Goal: Check status

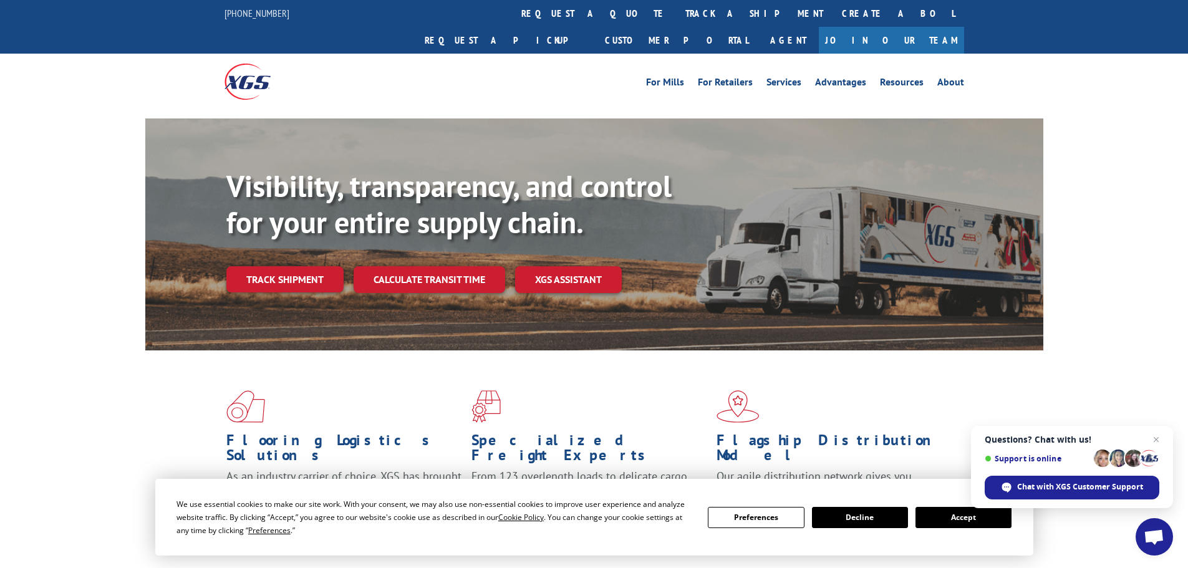
click at [1164, 433] on span "Questions? Chat with us! Support is online Chat with XGS Customer Support" at bounding box center [1072, 467] width 202 height 82
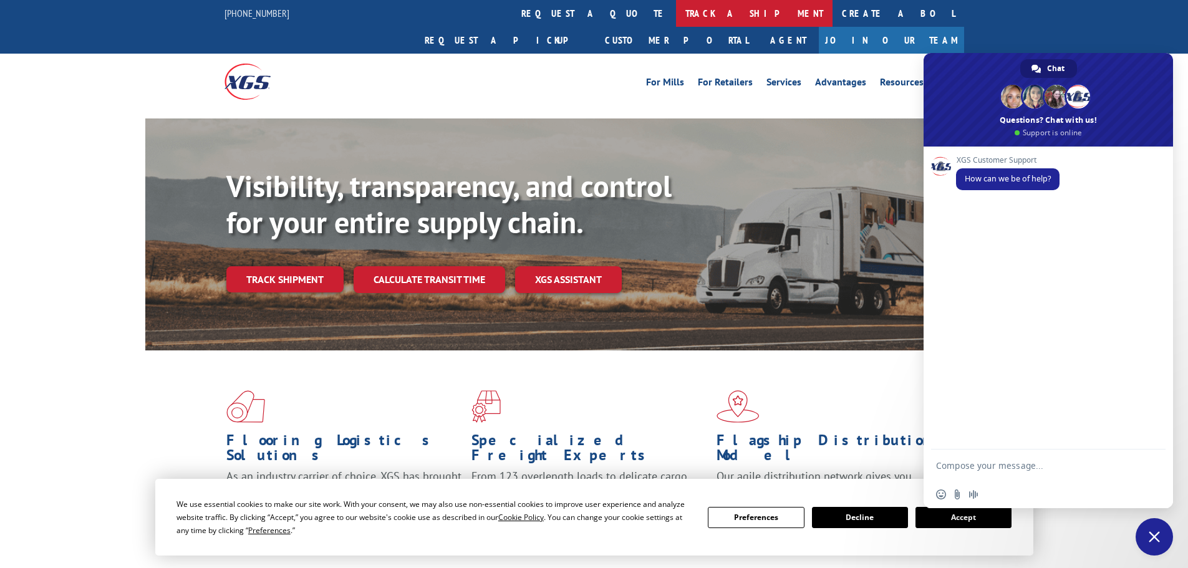
click at [676, 15] on link "track a shipment" at bounding box center [754, 13] width 157 height 27
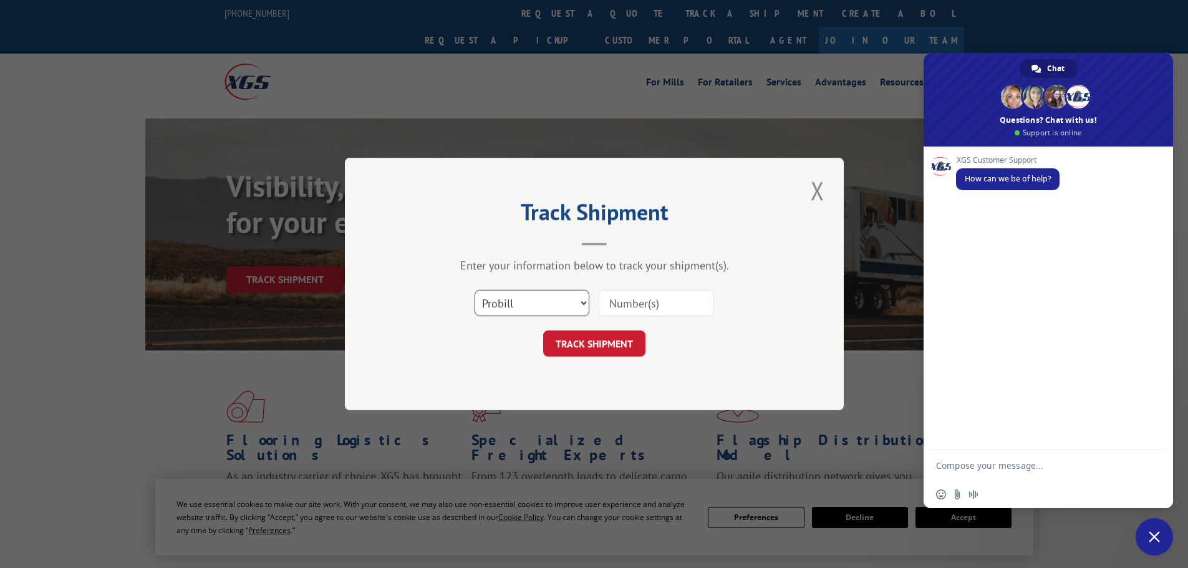
click at [485, 310] on select "Select category... Probill BOL PO" at bounding box center [532, 303] width 115 height 26
select select "po"
click at [475, 290] on select "Select category... Probill BOL PO" at bounding box center [532, 303] width 115 height 26
click at [614, 296] on input at bounding box center [656, 303] width 115 height 26
type input "23501431"
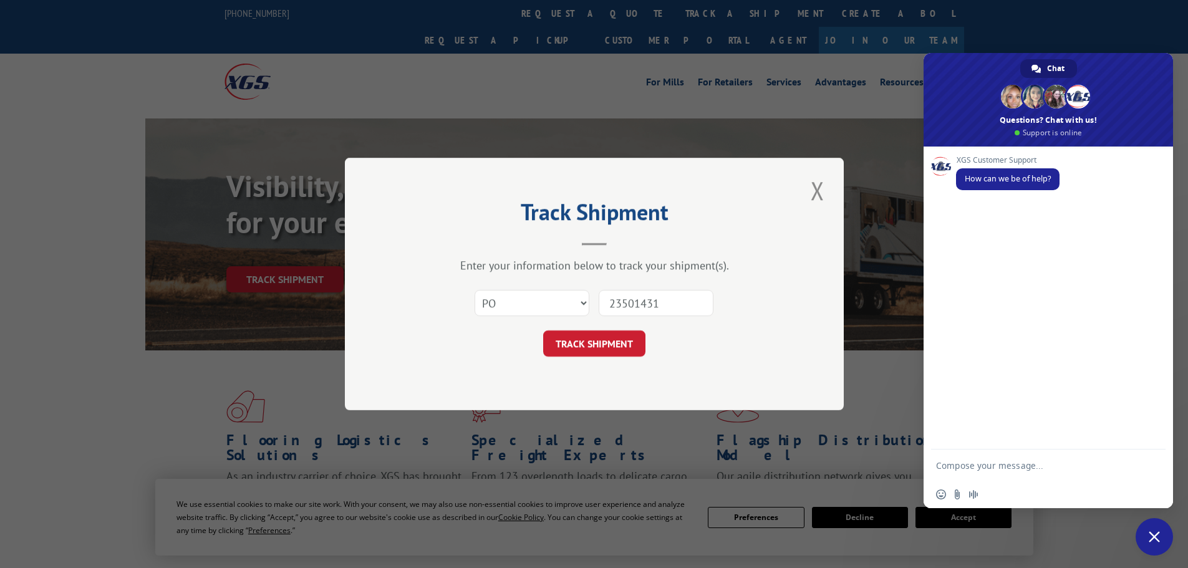
click at [543, 331] on button "TRACK SHIPMENT" at bounding box center [594, 344] width 102 height 26
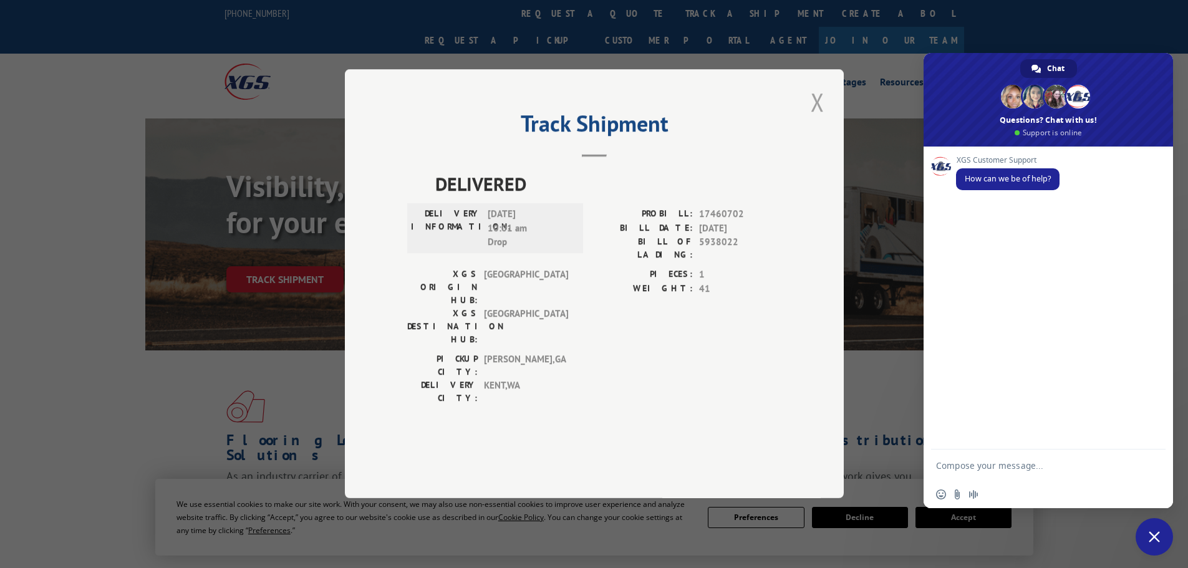
click at [827, 119] on button "Close modal" at bounding box center [817, 102] width 21 height 34
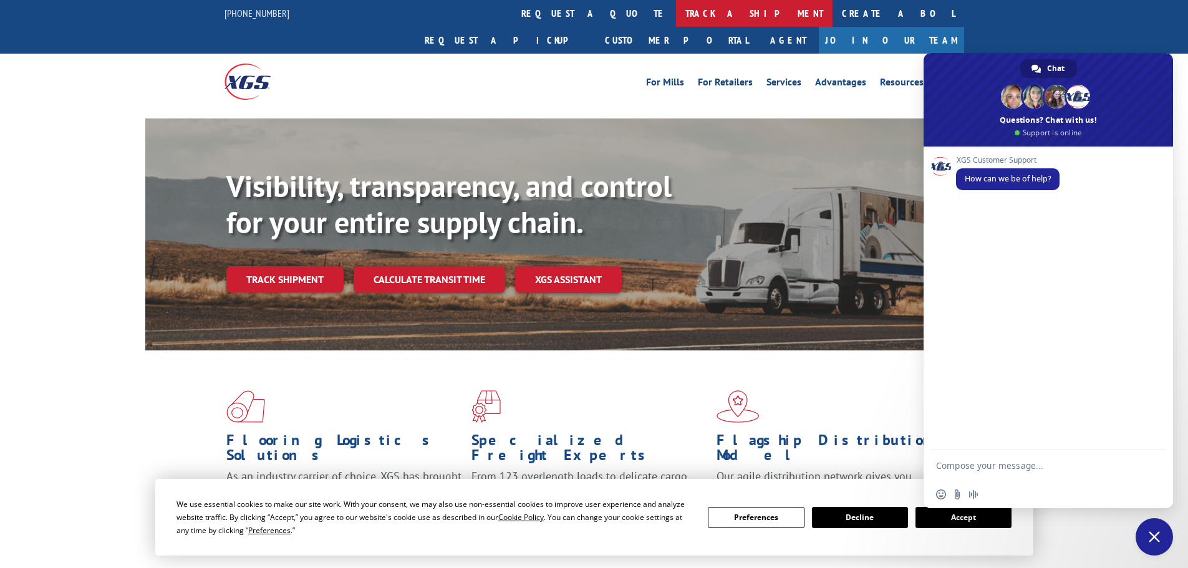
click at [676, 6] on link "track a shipment" at bounding box center [754, 13] width 157 height 27
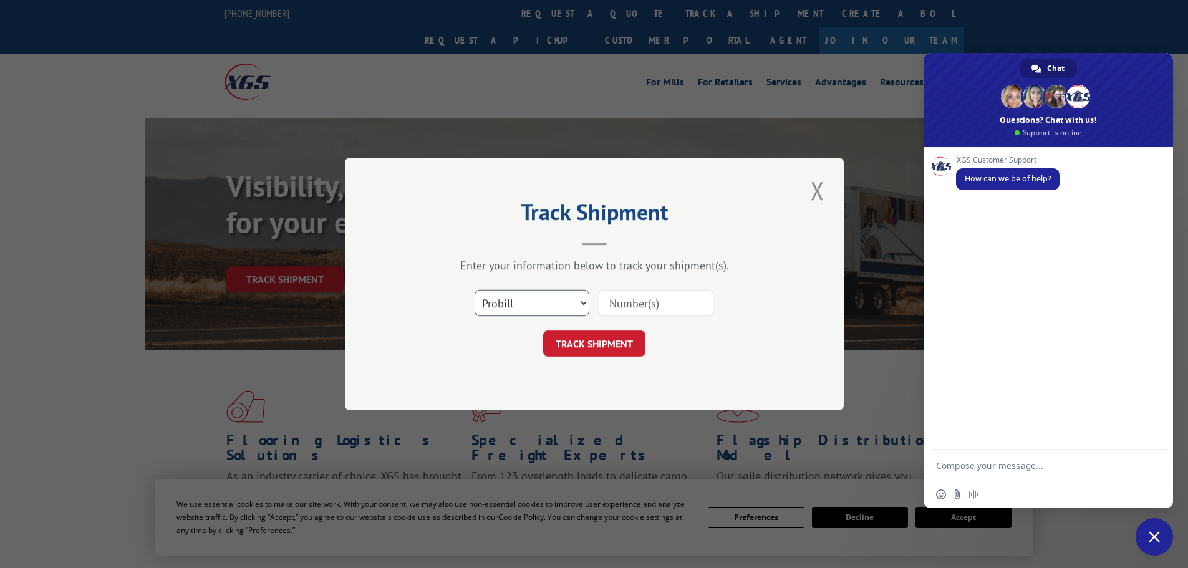
drag, startPoint x: 522, startPoint y: 301, endPoint x: 520, endPoint y: 315, distance: 13.8
click at [522, 302] on select "Select category... Probill BOL PO" at bounding box center [532, 303] width 115 height 26
select select "bol"
click at [475, 290] on select "Select category... Probill BOL PO" at bounding box center [532, 303] width 115 height 26
click at [630, 294] on input at bounding box center [656, 303] width 115 height 26
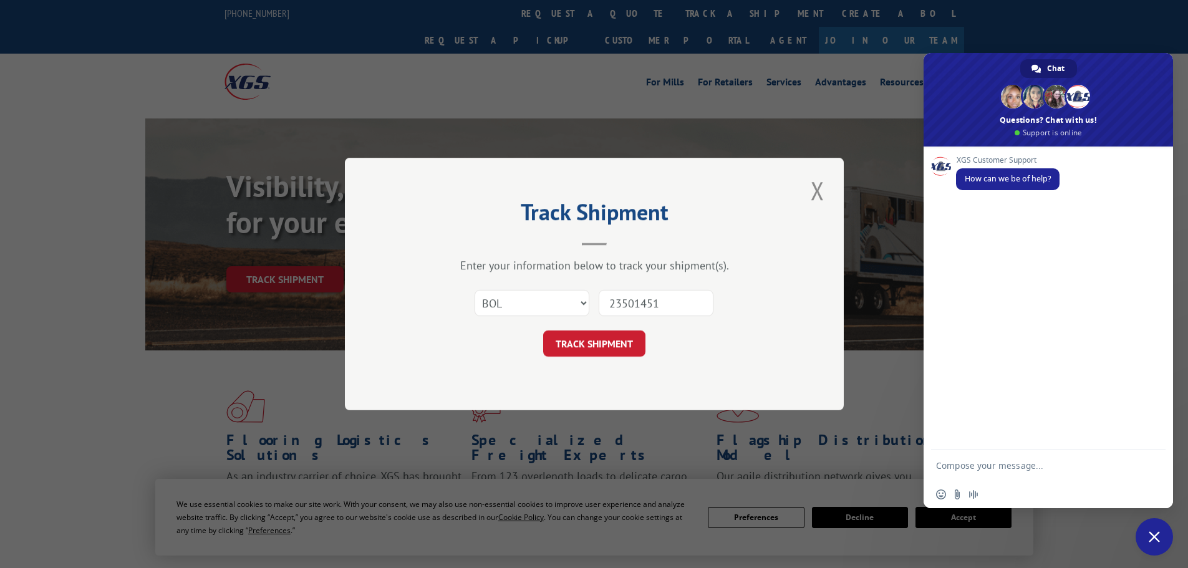
type input "23501451"
click at [543, 331] on button "TRACK SHIPMENT" at bounding box center [594, 344] width 102 height 26
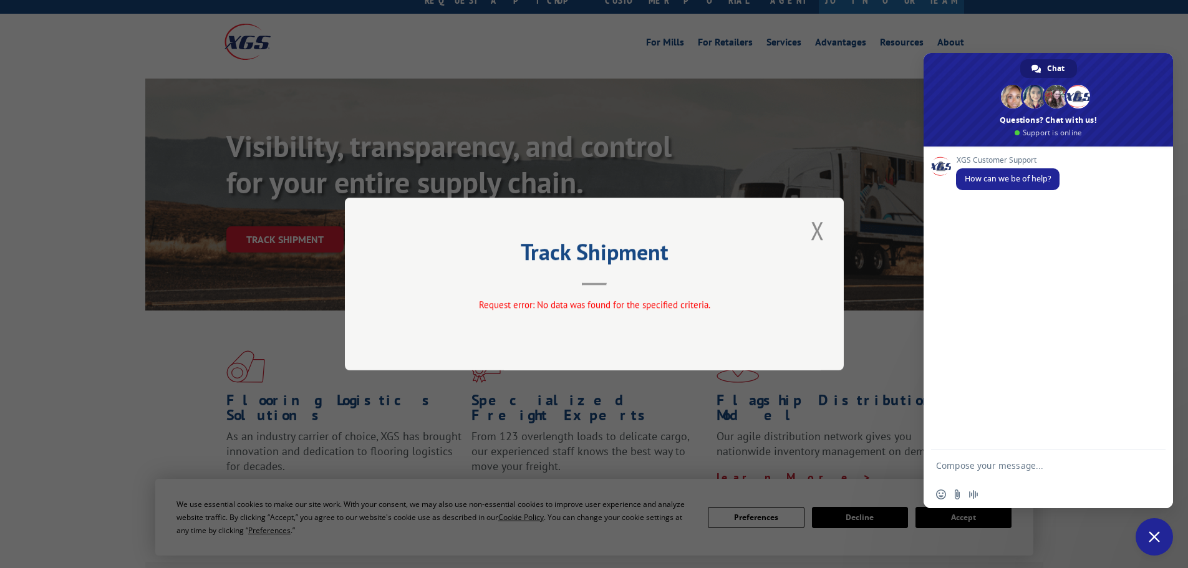
scroll to position [62, 0]
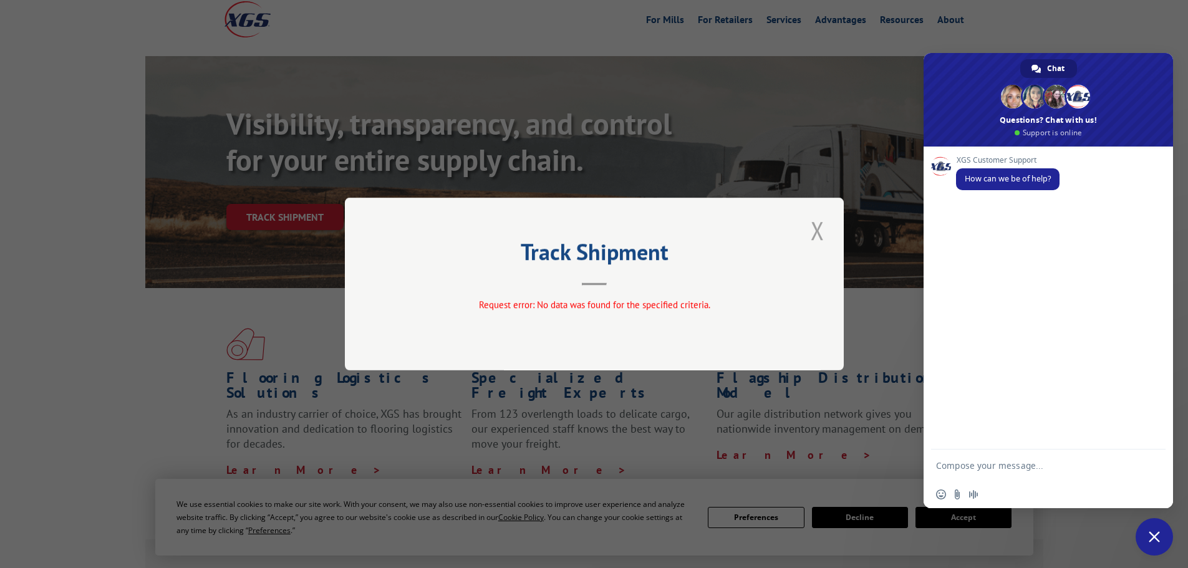
click at [811, 235] on button "Close modal" at bounding box center [817, 230] width 21 height 34
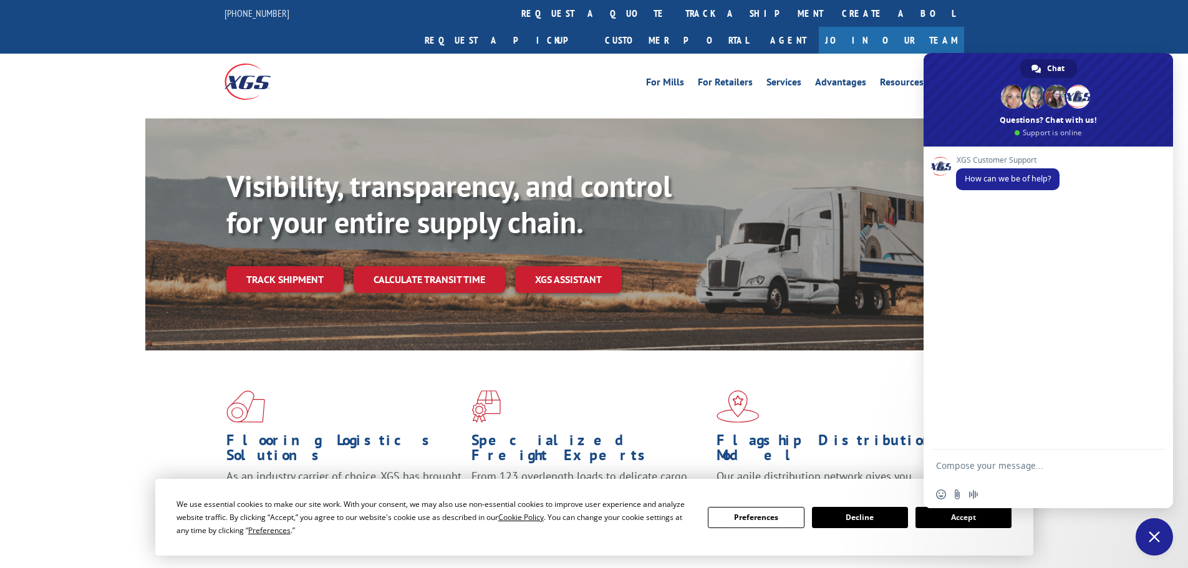
click at [533, 54] on div "For [PERSON_NAME] For Retailers Services Advantages Resources About For [PERSON…" at bounding box center [595, 82] width 740 height 56
click at [676, 24] on link "track a shipment" at bounding box center [754, 13] width 157 height 27
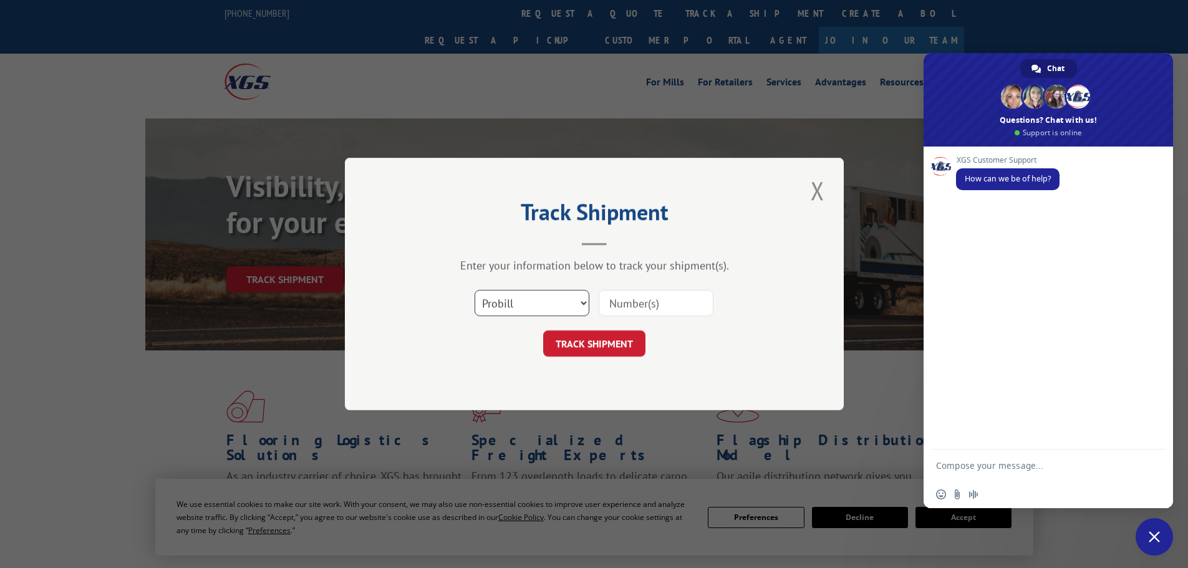
drag, startPoint x: 500, startPoint y: 304, endPoint x: 498, endPoint y: 316, distance: 11.4
click at [499, 311] on select "Select category... Probill BOL PO" at bounding box center [532, 303] width 115 height 26
select select "po"
click at [475, 290] on select "Select category... Probill BOL PO" at bounding box center [532, 303] width 115 height 26
click at [622, 294] on input at bounding box center [656, 303] width 115 height 26
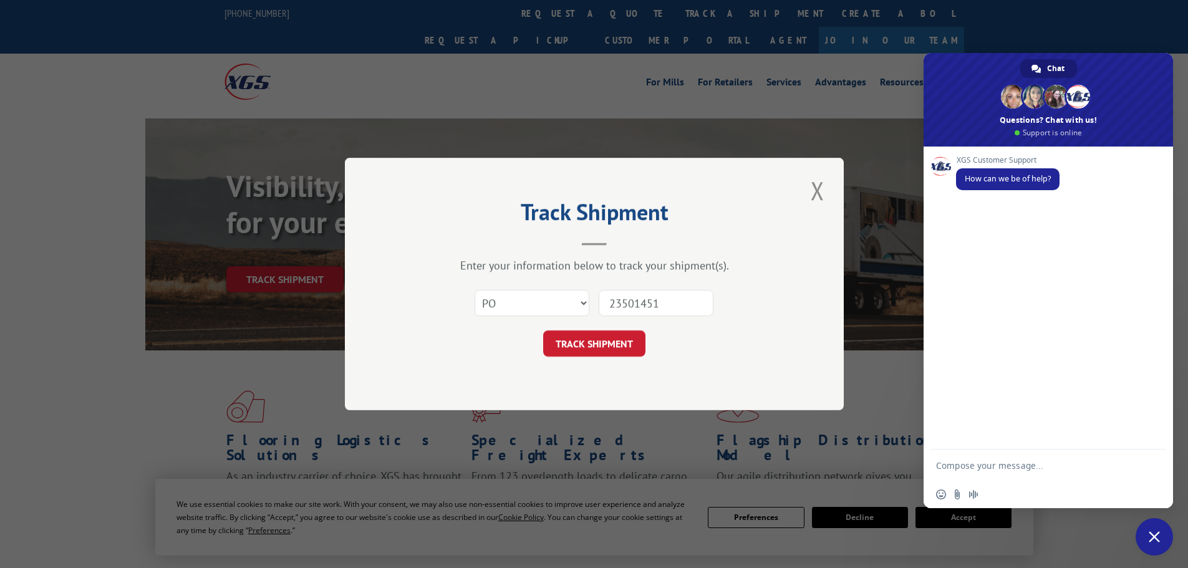
type input "23501451"
click at [543, 331] on button "TRACK SHIPMENT" at bounding box center [594, 344] width 102 height 26
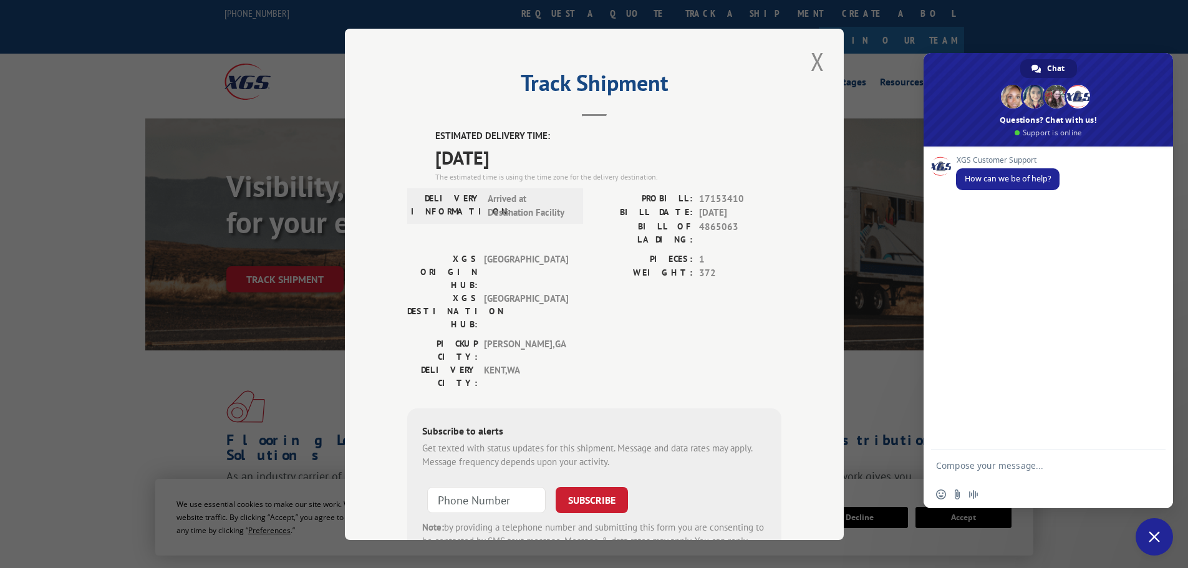
drag, startPoint x: 806, startPoint y: 65, endPoint x: 801, endPoint y: 58, distance: 8.1
click at [807, 61] on button "Close modal" at bounding box center [817, 61] width 21 height 34
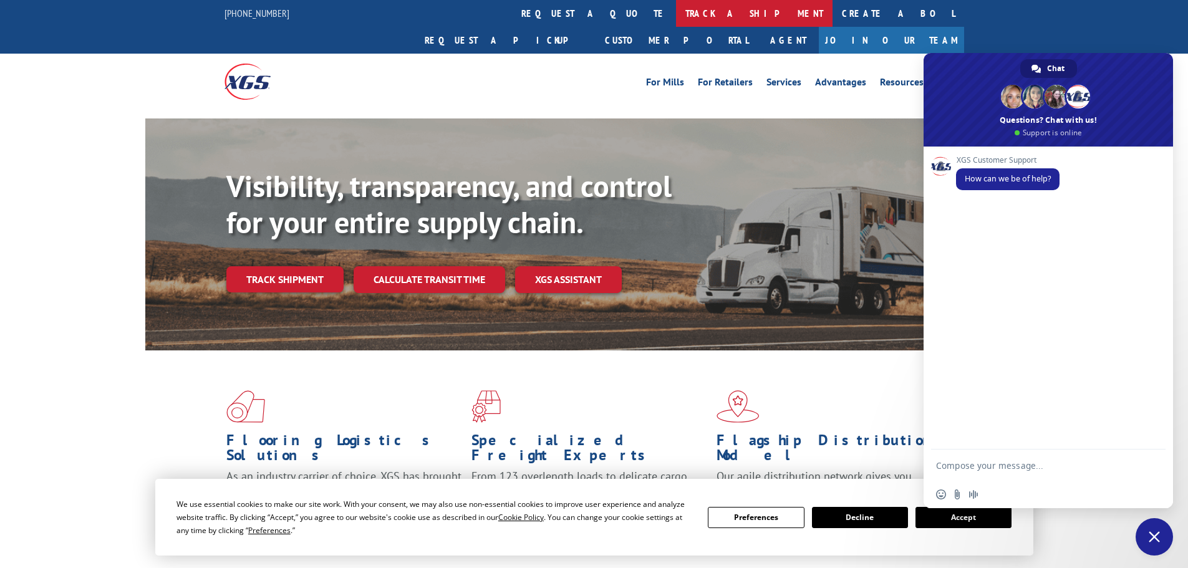
click at [676, 13] on link "track a shipment" at bounding box center [754, 13] width 157 height 27
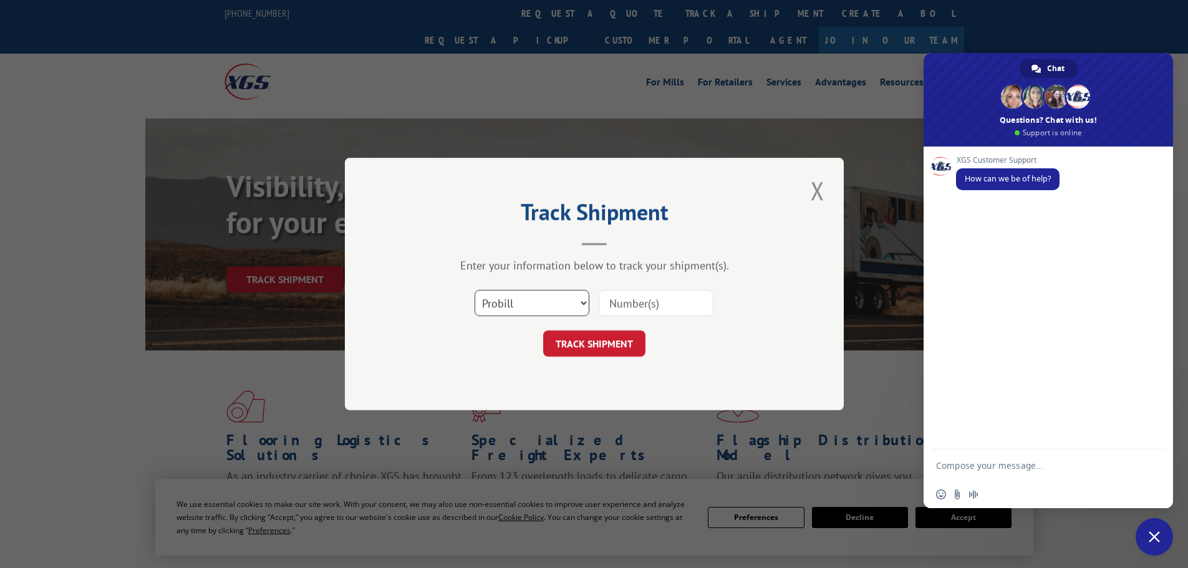
click at [526, 307] on select "Select category... Probill BOL PO" at bounding box center [532, 303] width 115 height 26
select select "po"
click at [475, 290] on select "Select category... Probill BOL PO" at bounding box center [532, 303] width 115 height 26
click at [635, 297] on input at bounding box center [656, 303] width 115 height 26
type input "23501467"
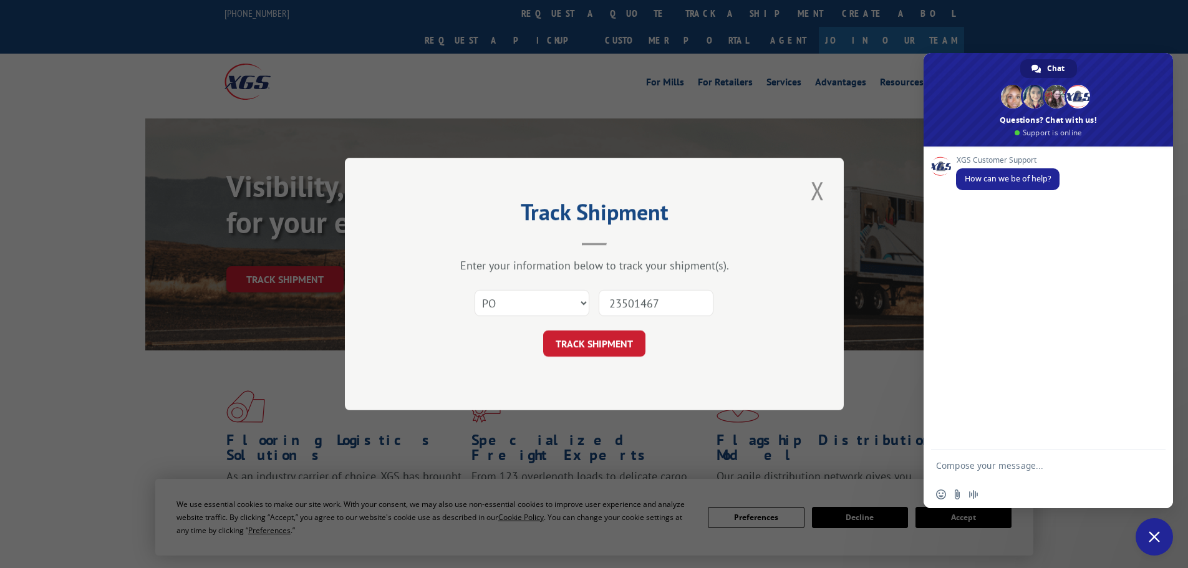
click at [543, 331] on button "TRACK SHIPMENT" at bounding box center [594, 344] width 102 height 26
